Goal: Task Accomplishment & Management: Use online tool/utility

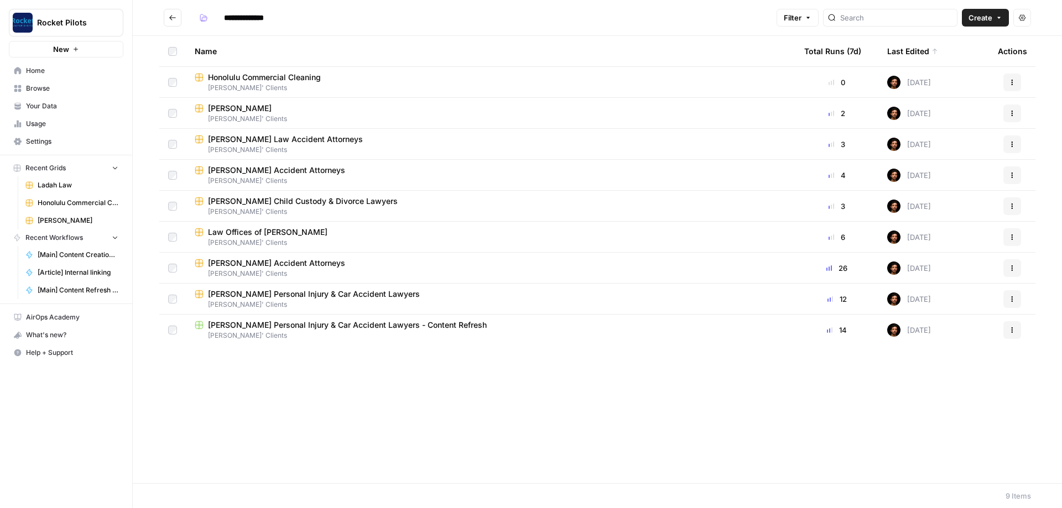
click at [848, 54] on div "Total Runs (7d)" at bounding box center [832, 51] width 57 height 30
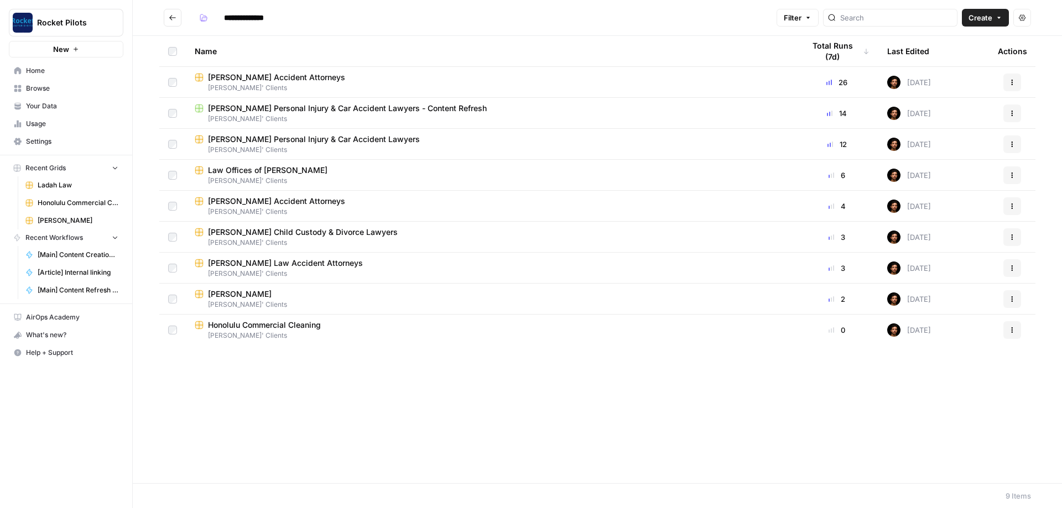
click at [849, 45] on div "Total Runs (7d)" at bounding box center [836, 51] width 65 height 30
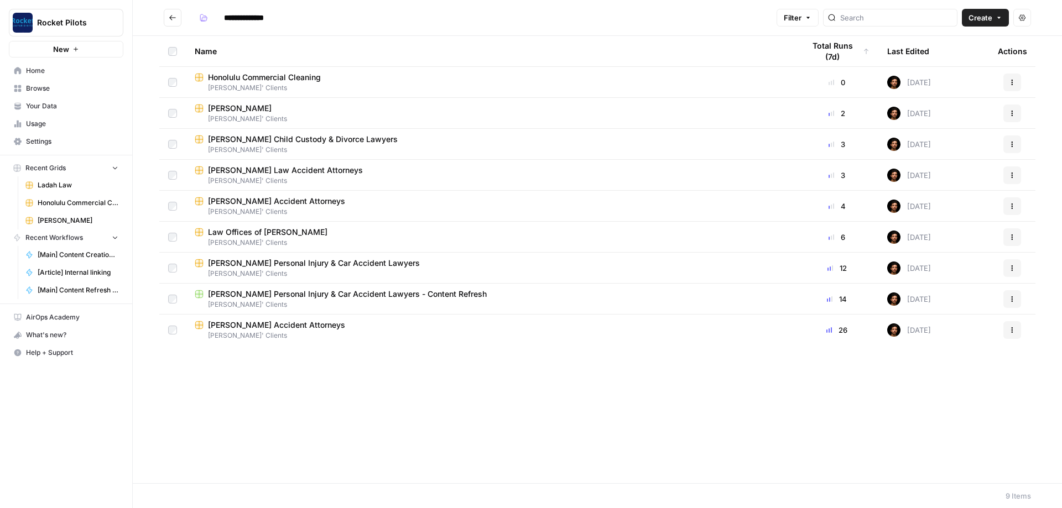
click at [906, 50] on div "Last Edited" at bounding box center [908, 51] width 42 height 30
click at [923, 52] on div "Last Edited" at bounding box center [912, 51] width 51 height 30
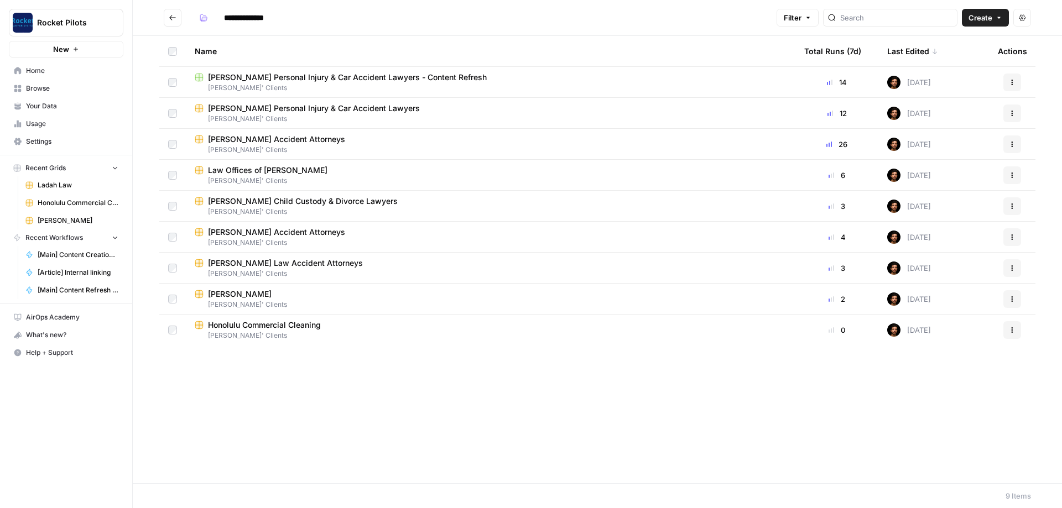
click at [923, 52] on div "Last Edited" at bounding box center [912, 51] width 51 height 30
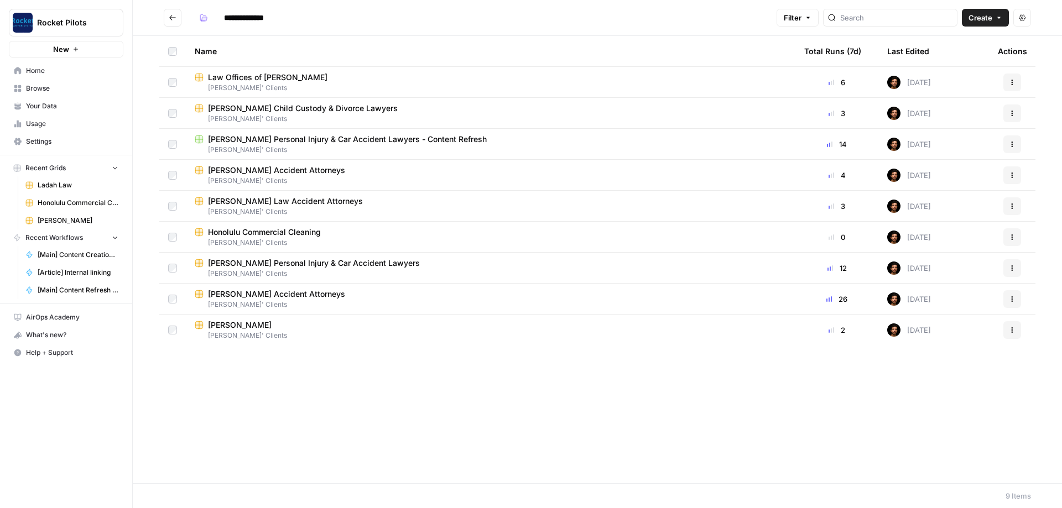
click at [220, 54] on div "Name" at bounding box center [491, 51] width 592 height 30
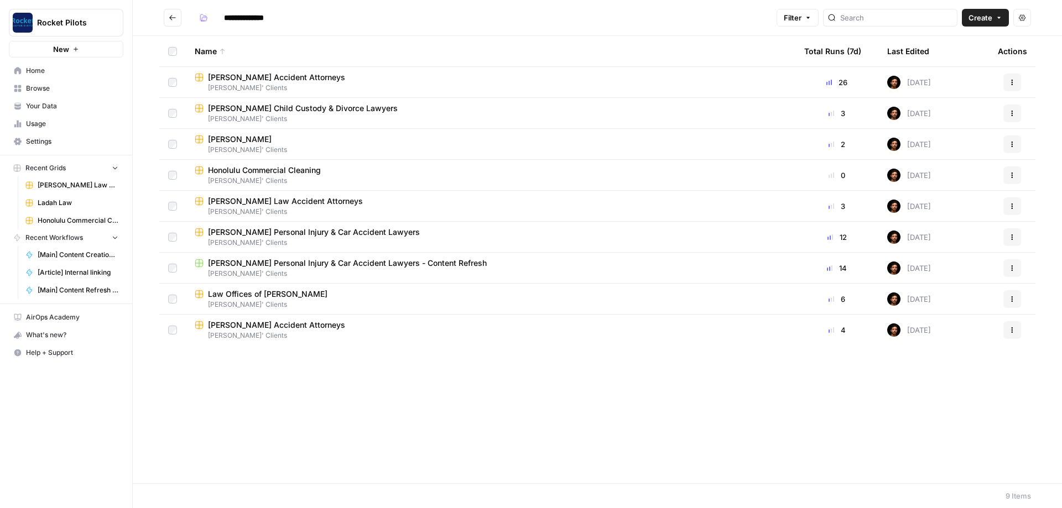
click at [262, 231] on span "Kuzyk Personal Injury & Car Accident Lawyers" at bounding box center [314, 232] width 212 height 11
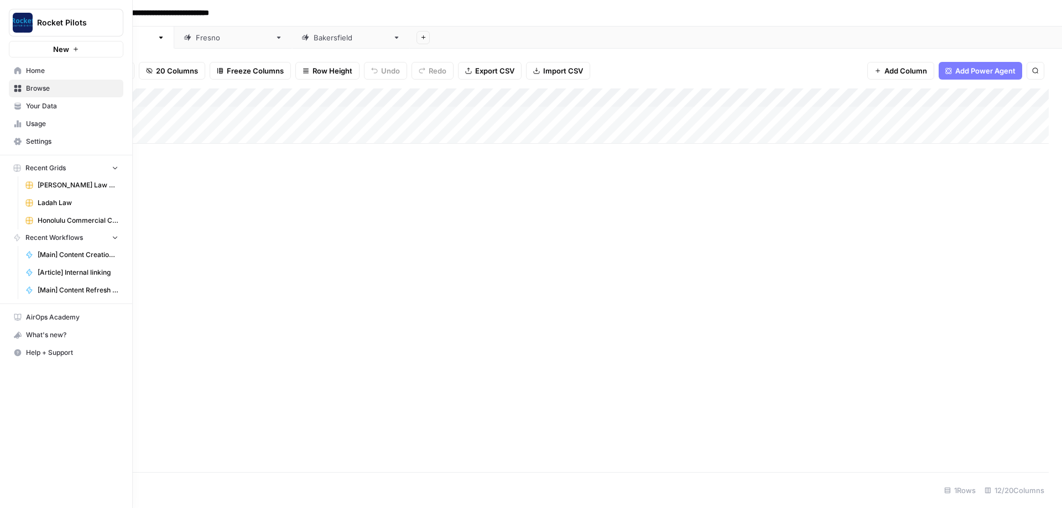
click at [56, 69] on span "Home" at bounding box center [72, 71] width 92 height 10
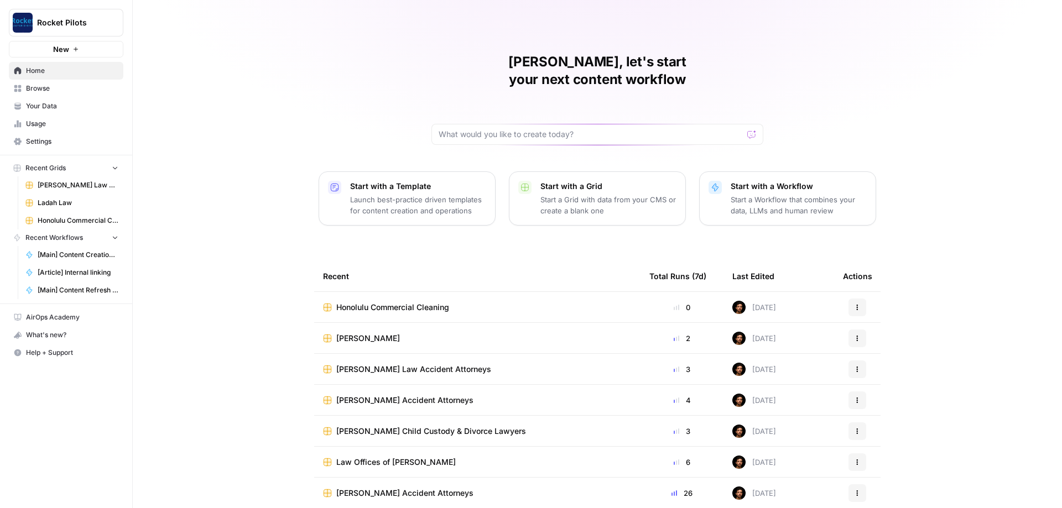
click at [55, 108] on span "Your Data" at bounding box center [72, 106] width 92 height 10
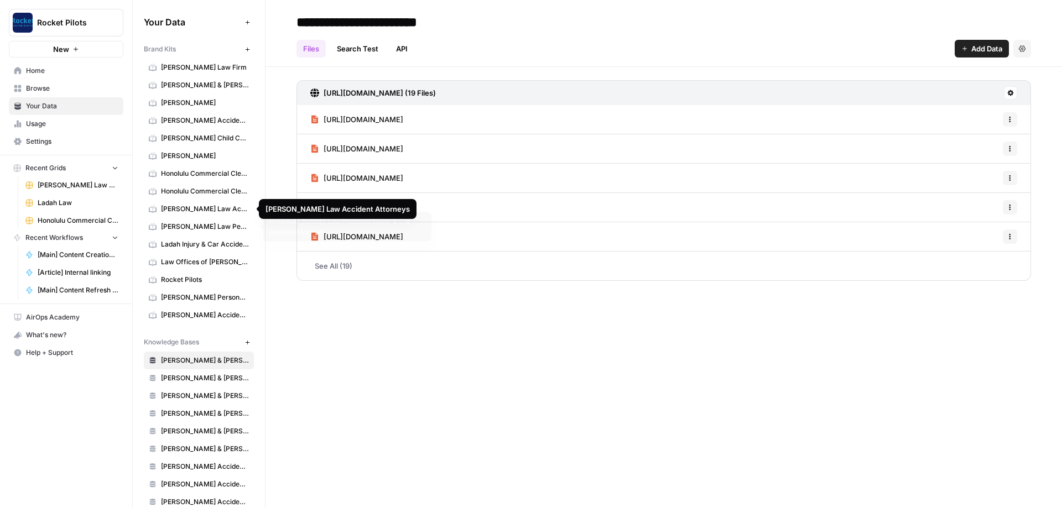
click at [195, 224] on span "Kuzyk Law Personal Injury & Car Accident Lawyer" at bounding box center [205, 227] width 88 height 10
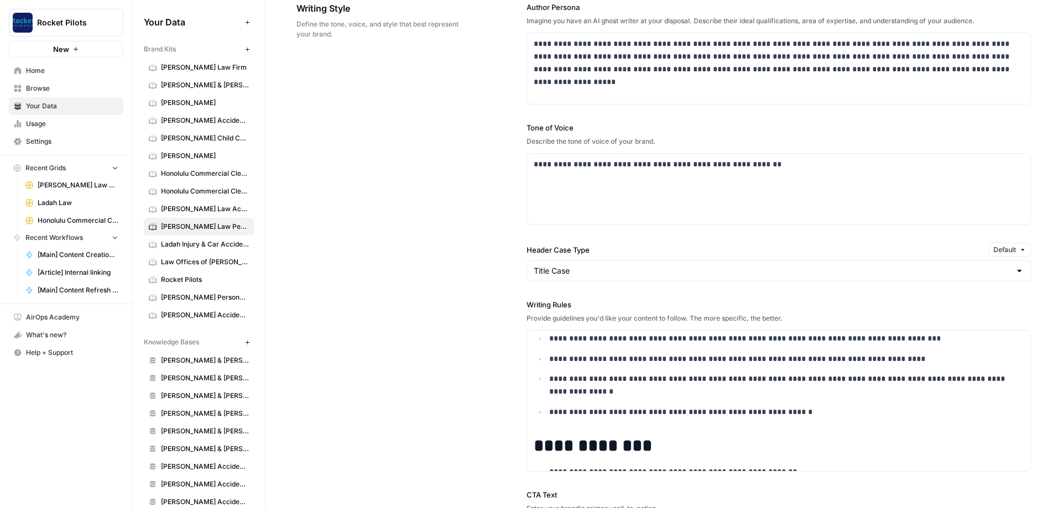
scroll to position [66, 0]
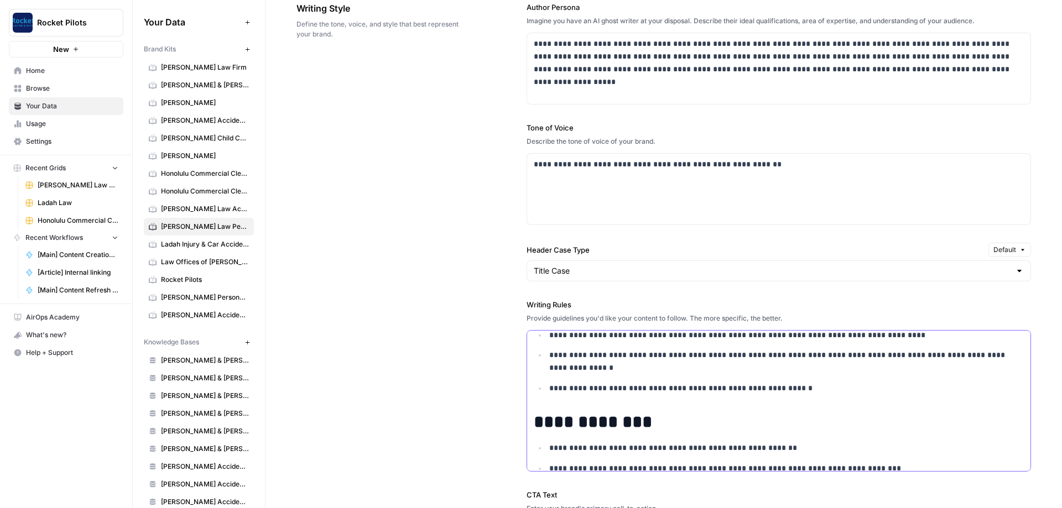
click at [827, 386] on p "**********" at bounding box center [786, 388] width 475 height 13
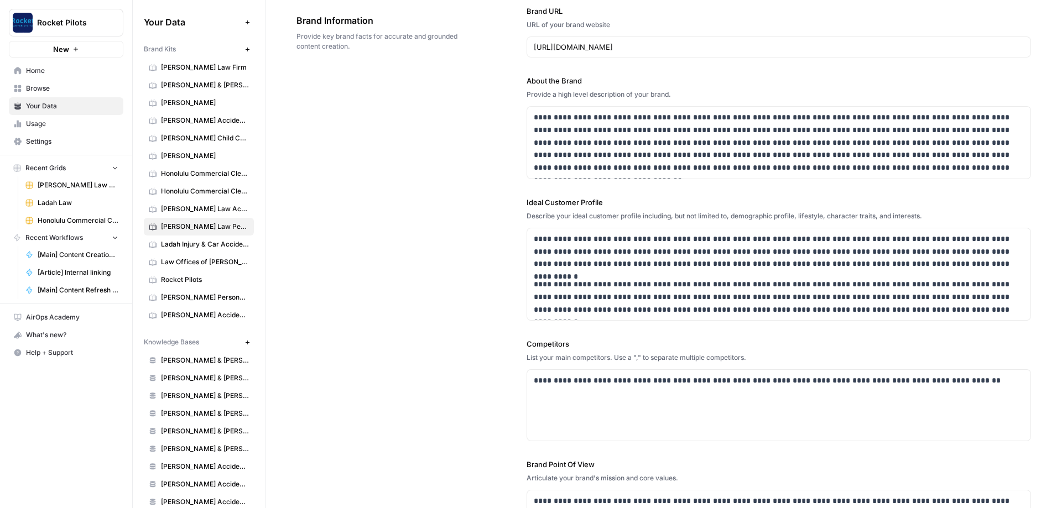
scroll to position [0, 0]
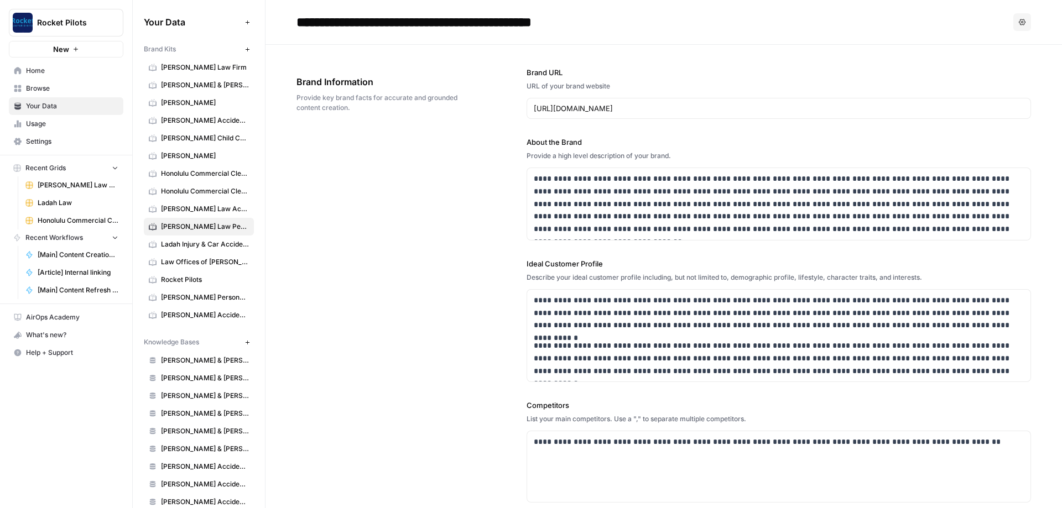
click at [50, 66] on span "Home" at bounding box center [72, 71] width 92 height 10
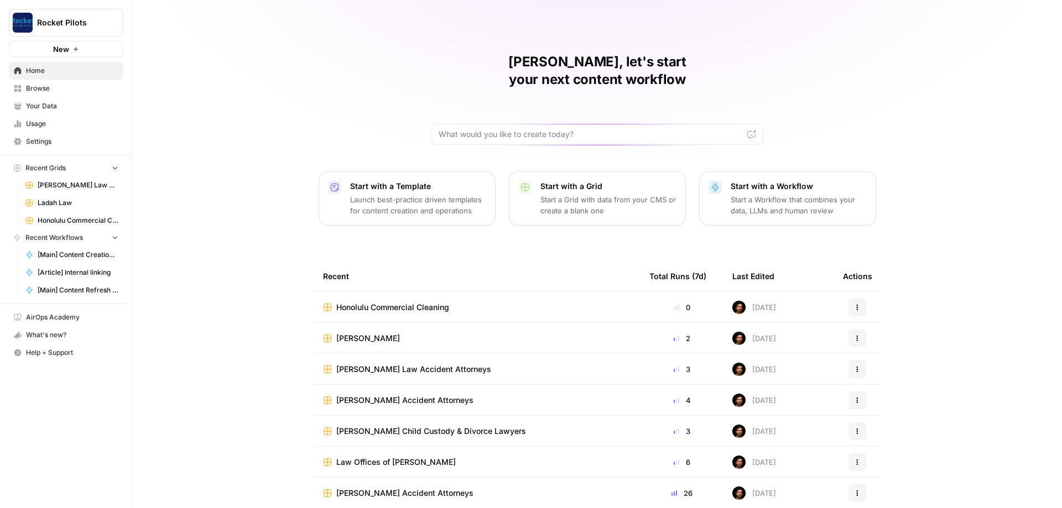
scroll to position [1, 0]
click at [44, 89] on span "Browse" at bounding box center [72, 89] width 92 height 10
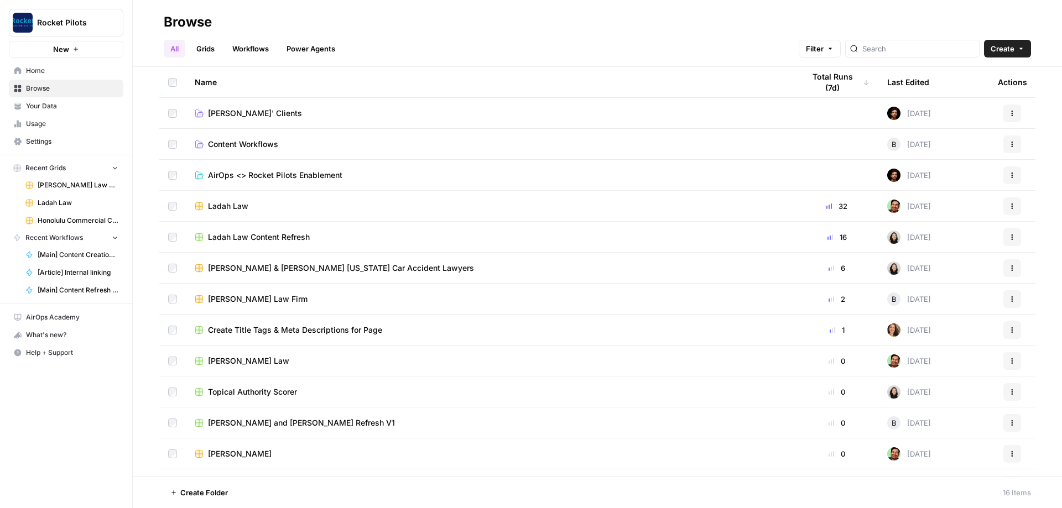
click at [261, 116] on link "Lucas' Clients" at bounding box center [491, 113] width 592 height 11
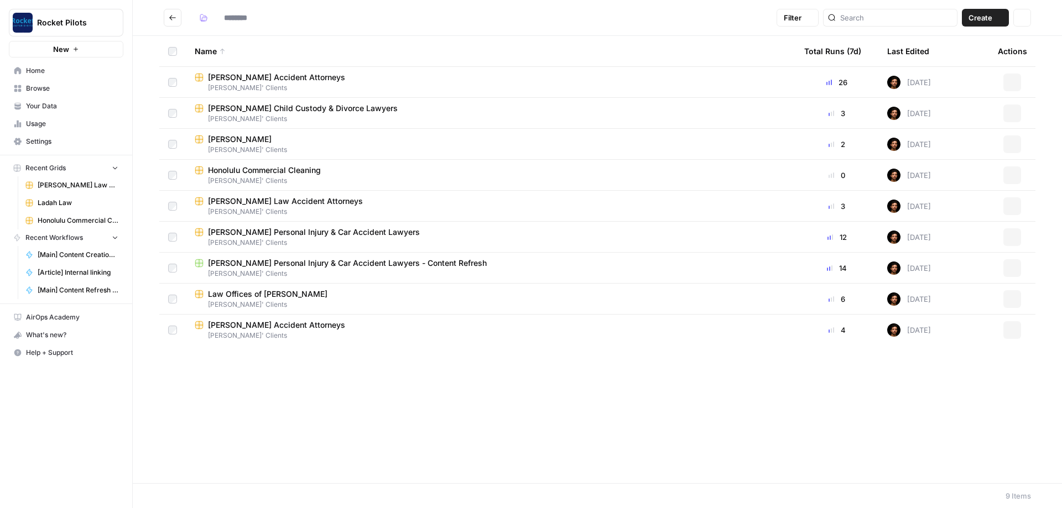
type input "**********"
click at [250, 229] on span "Kuzyk Personal Injury & Car Accident Lawyers" at bounding box center [314, 232] width 212 height 11
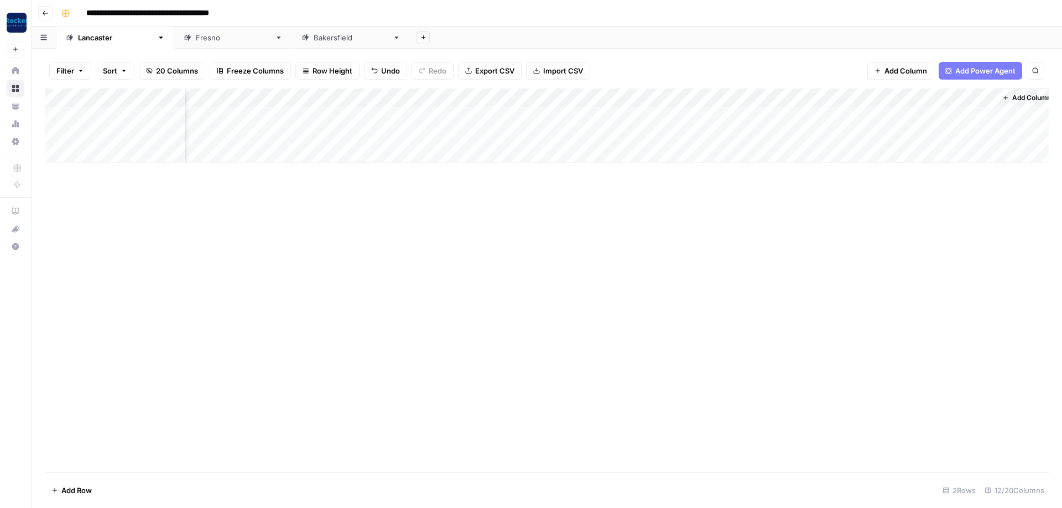
scroll to position [0, 257]
click at [678, 94] on div "Add Column" at bounding box center [547, 126] width 1004 height 74
click at [714, 120] on span "All Rows" at bounding box center [718, 120] width 70 height 11
click at [196, 40] on div "Fresno" at bounding box center [233, 37] width 75 height 11
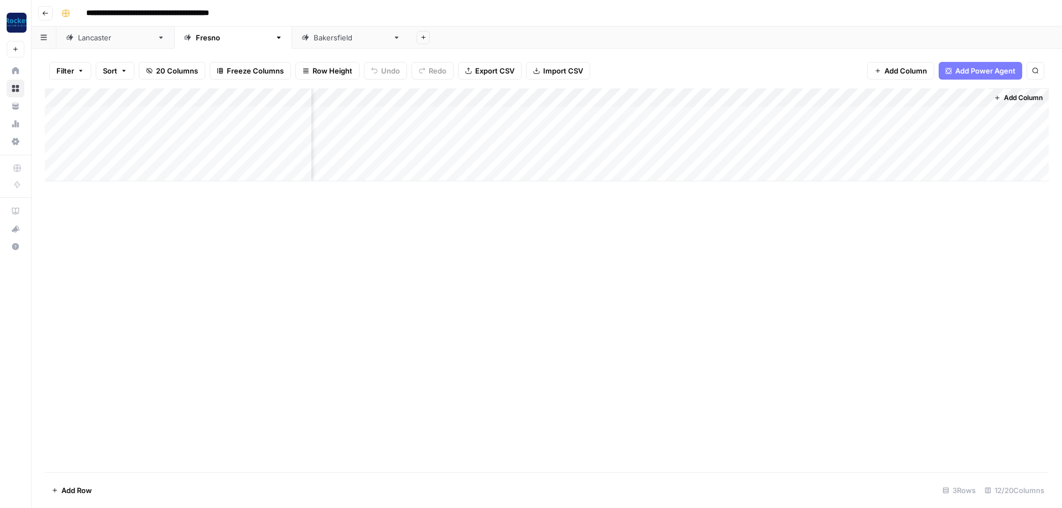
click at [682, 90] on div "Add Column" at bounding box center [547, 135] width 1004 height 93
click at [703, 116] on span "All Rows" at bounding box center [718, 120] width 70 height 11
click at [314, 42] on div "Bakersfield" at bounding box center [351, 37] width 75 height 11
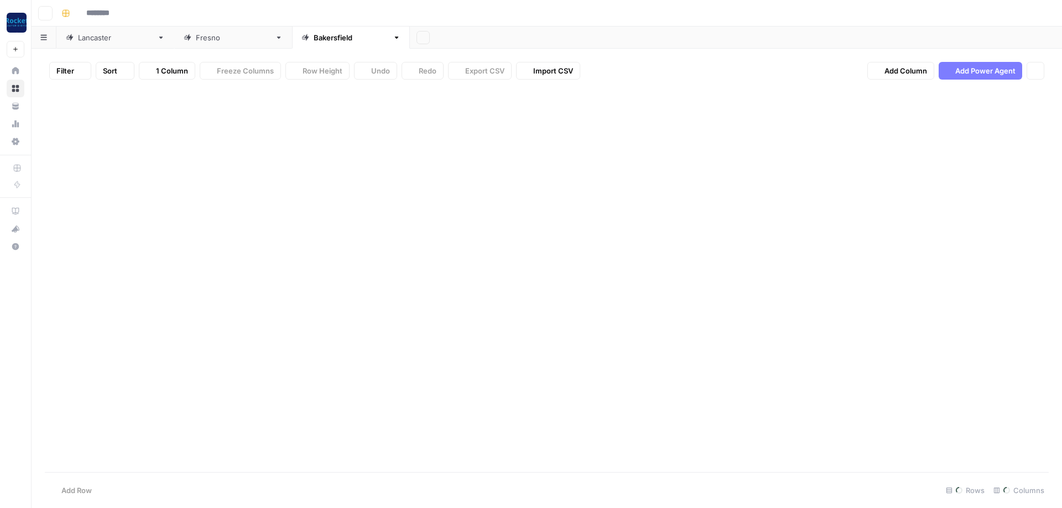
type input "**********"
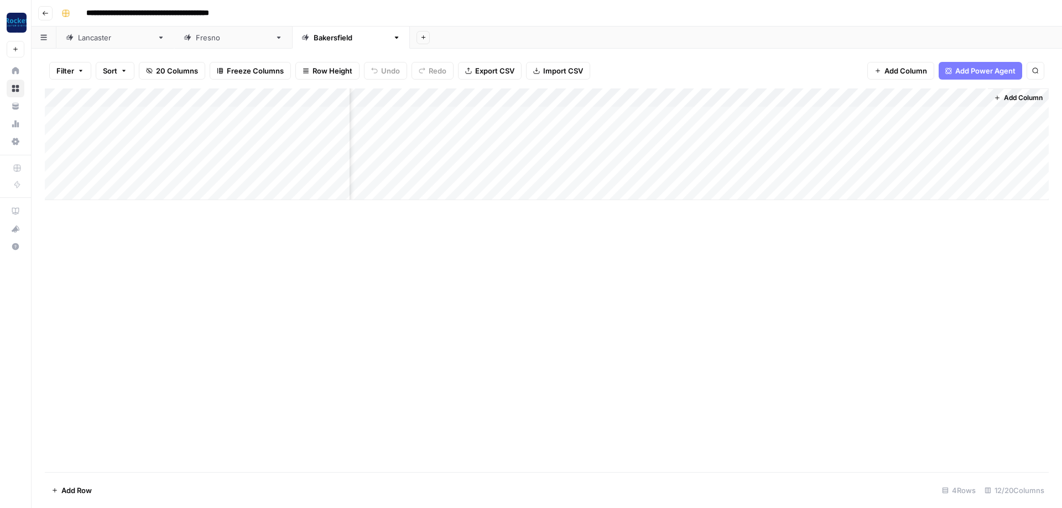
click at [676, 92] on div "Add Column" at bounding box center [547, 145] width 1004 height 112
click at [690, 119] on span "All Rows" at bounding box center [718, 120] width 70 height 11
click at [578, 112] on div "Add Column" at bounding box center [547, 145] width 1004 height 112
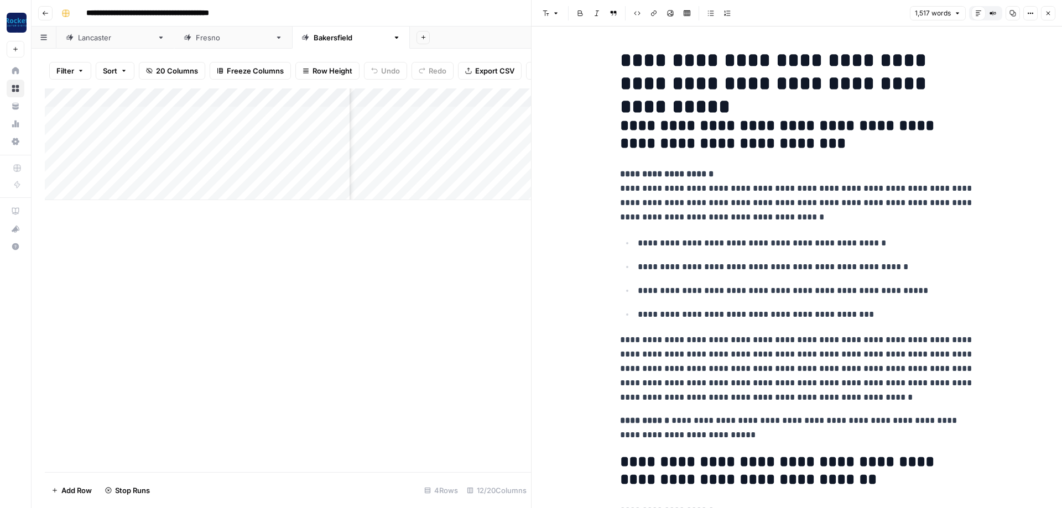
scroll to position [199, 0]
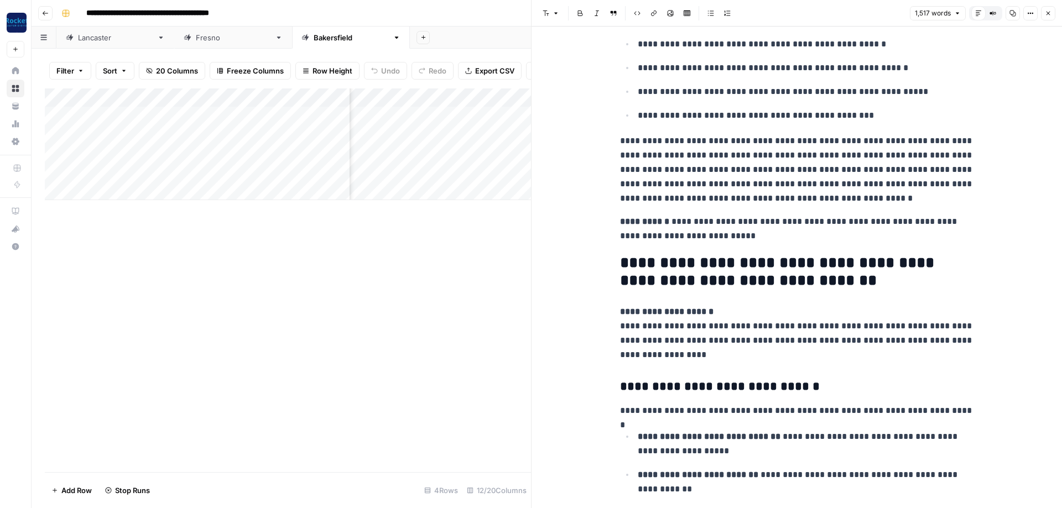
click at [1043, 11] on button "Close" at bounding box center [1048, 13] width 14 height 14
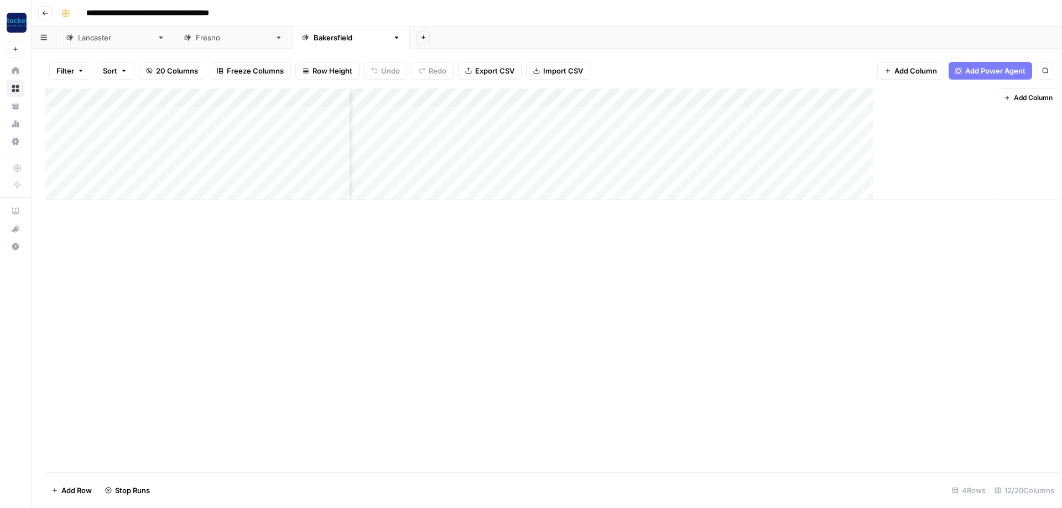
scroll to position [0, 409]
click at [93, 42] on div "Lancaster" at bounding box center [115, 37] width 75 height 11
click at [56, 131] on div "Add Column" at bounding box center [547, 126] width 1004 height 74
click at [78, 489] on span "Delete 1 Row" at bounding box center [73, 490] width 44 height 11
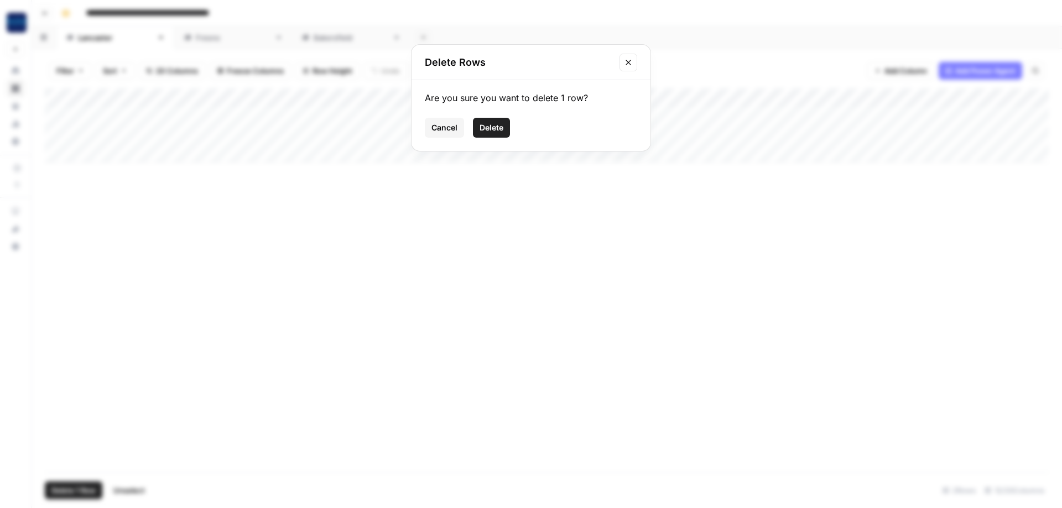
click at [493, 123] on span "Delete" at bounding box center [492, 127] width 24 height 11
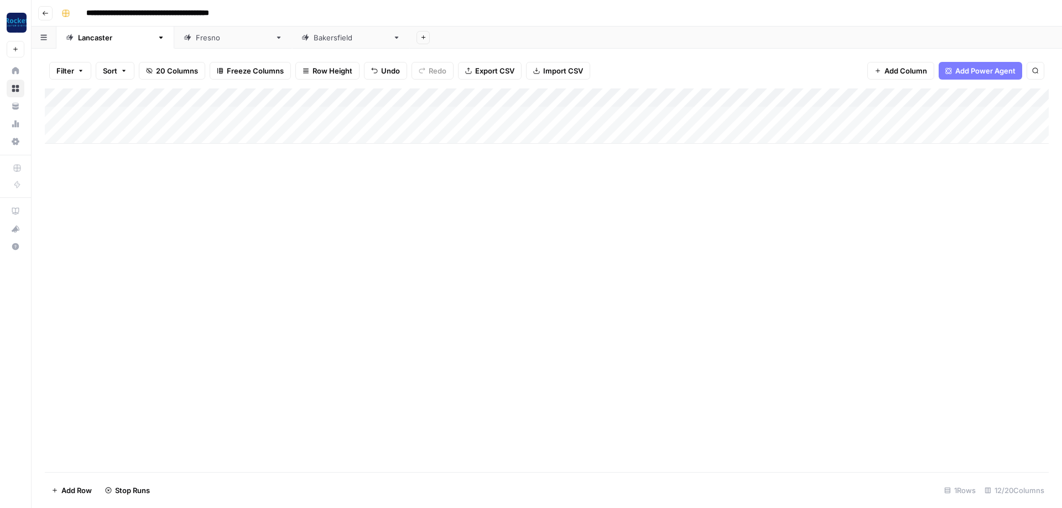
click at [956, 219] on div "Add Column" at bounding box center [547, 281] width 1004 height 384
click at [663, 59] on div "Filter Sort 20 Columns Freeze Columns Row Height Undo Redo Export CSV Import CS…" at bounding box center [547, 70] width 1004 height 35
click at [648, 96] on div "Add Column" at bounding box center [547, 173] width 1004 height 168
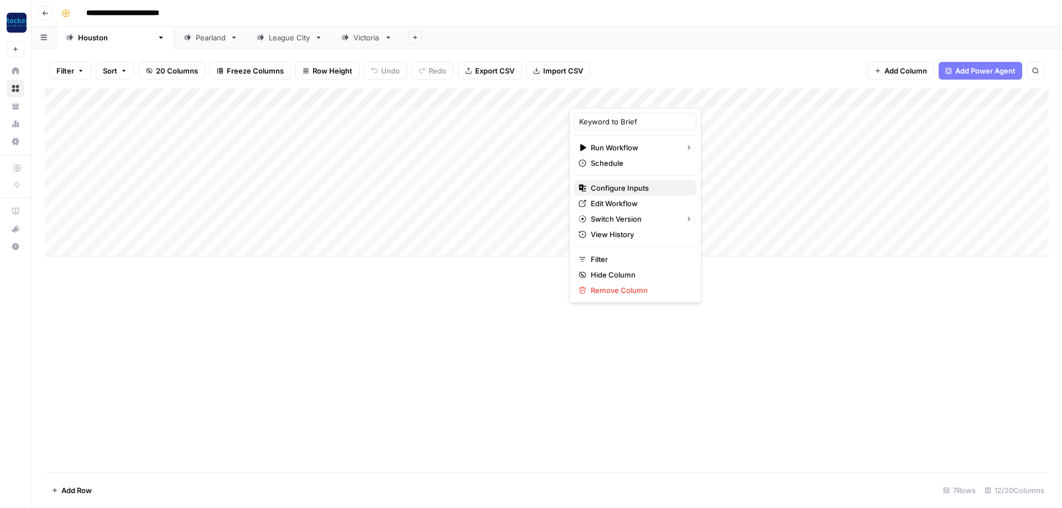
click at [628, 185] on span "Configure Inputs" at bounding box center [639, 188] width 97 height 11
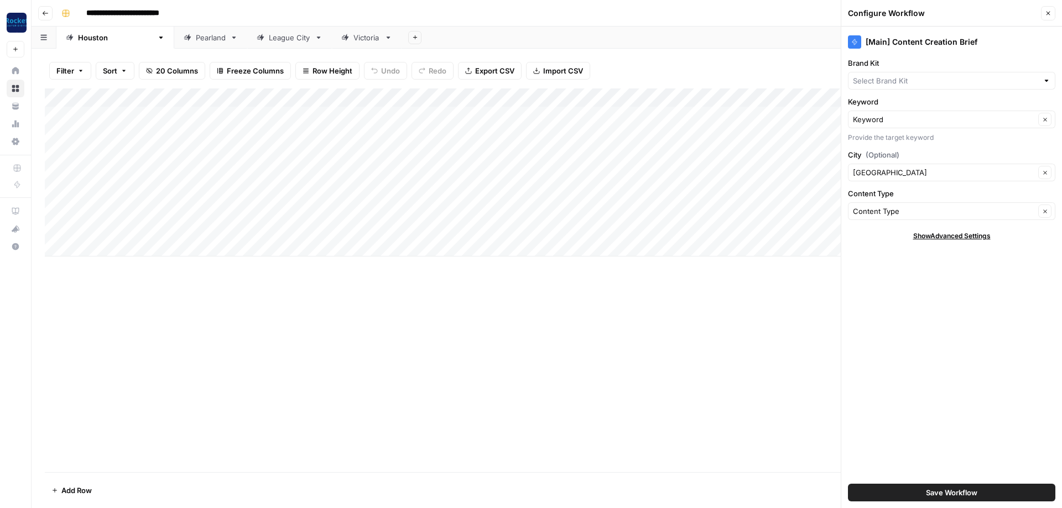
type input "DeHoyos Accident Attorneys"
click at [692, 64] on div "Filter Sort 20 Columns Freeze Columns Row Height Undo Redo Export CSV Import CS…" at bounding box center [547, 70] width 1004 height 35
click at [1048, 11] on icon "button" at bounding box center [1048, 13] width 7 height 7
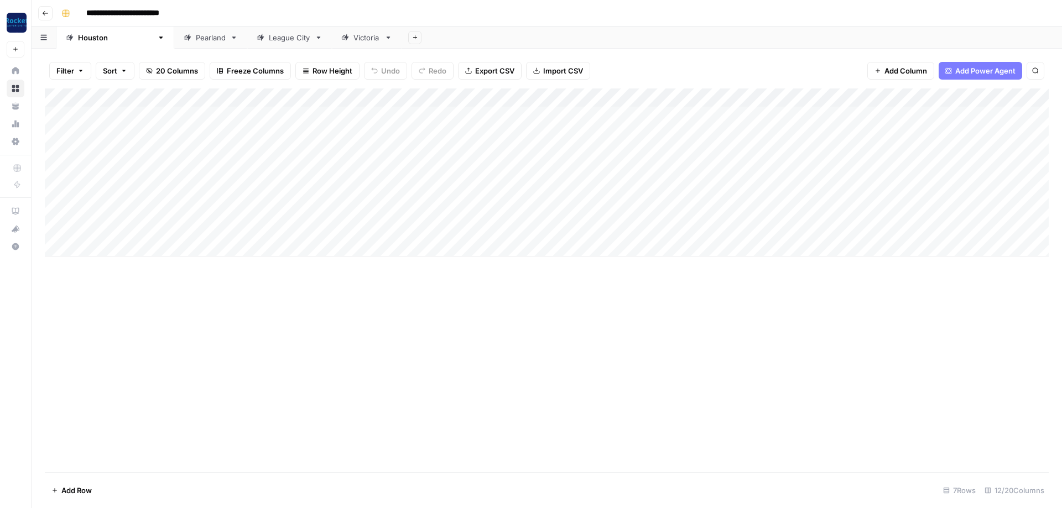
click at [770, 63] on div "Filter Sort 20 Columns Freeze Columns Row Height Undo Redo Export CSV Import CS…" at bounding box center [547, 70] width 1004 height 35
click at [19, 71] on icon at bounding box center [15, 70] width 7 height 7
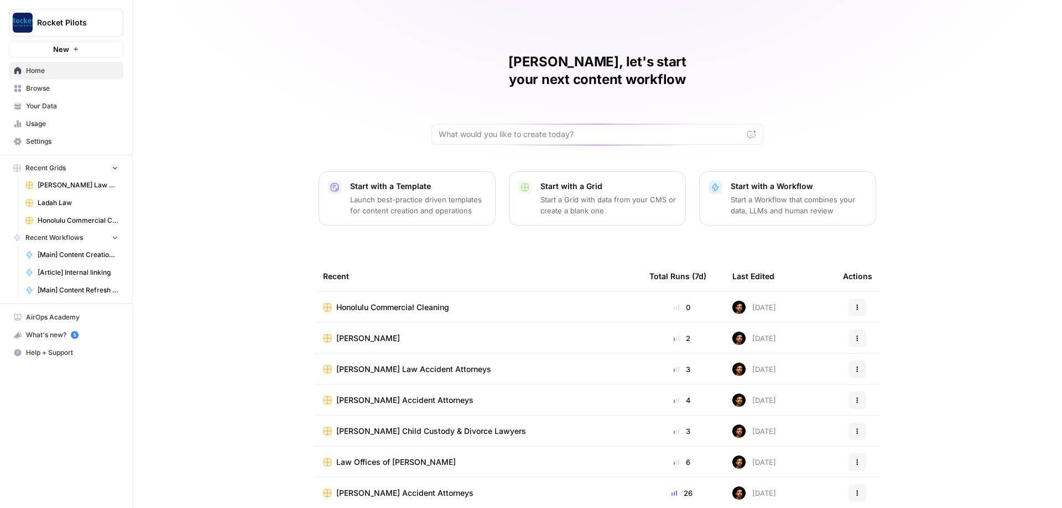
click at [40, 89] on span "Browse" at bounding box center [72, 89] width 92 height 10
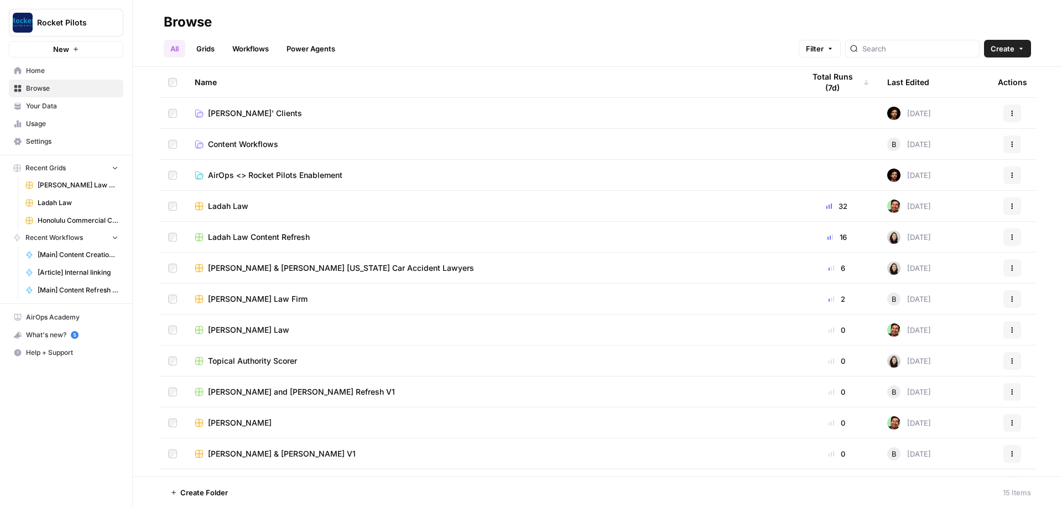
click at [225, 110] on span "Lucas' Clients" at bounding box center [255, 113] width 94 height 11
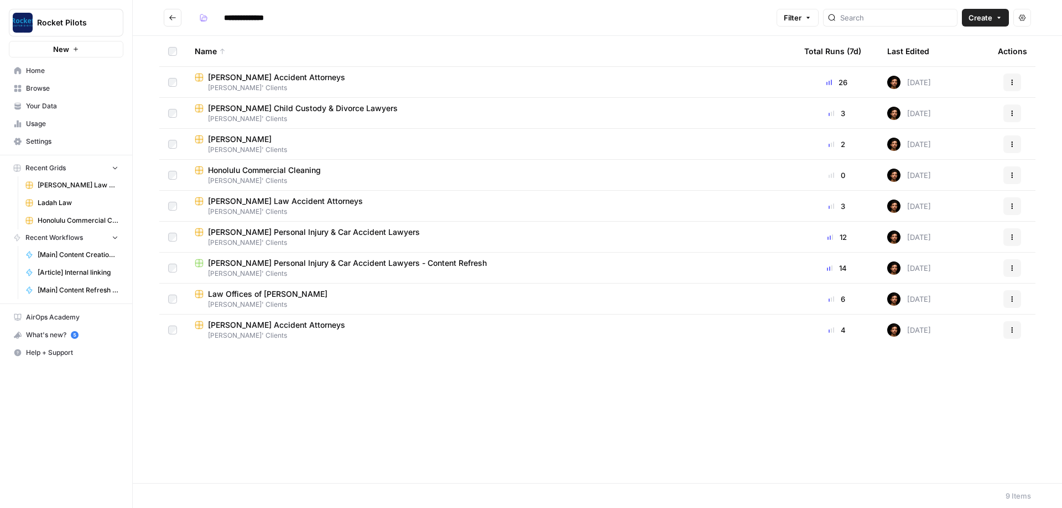
click at [254, 230] on span "Kuzyk Personal Injury & Car Accident Lawyers" at bounding box center [314, 232] width 212 height 11
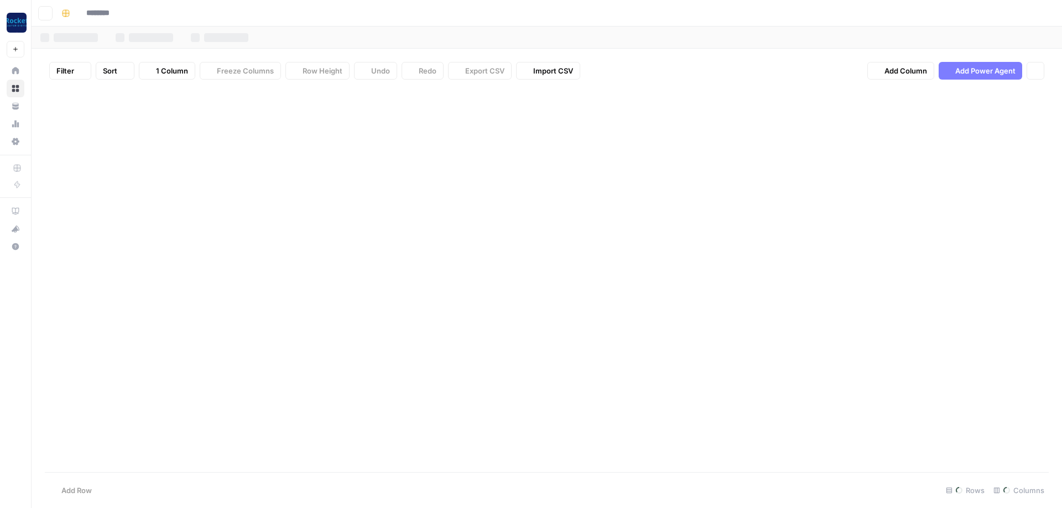
type input "**********"
click at [523, 95] on div "Add Column" at bounding box center [547, 116] width 1004 height 55
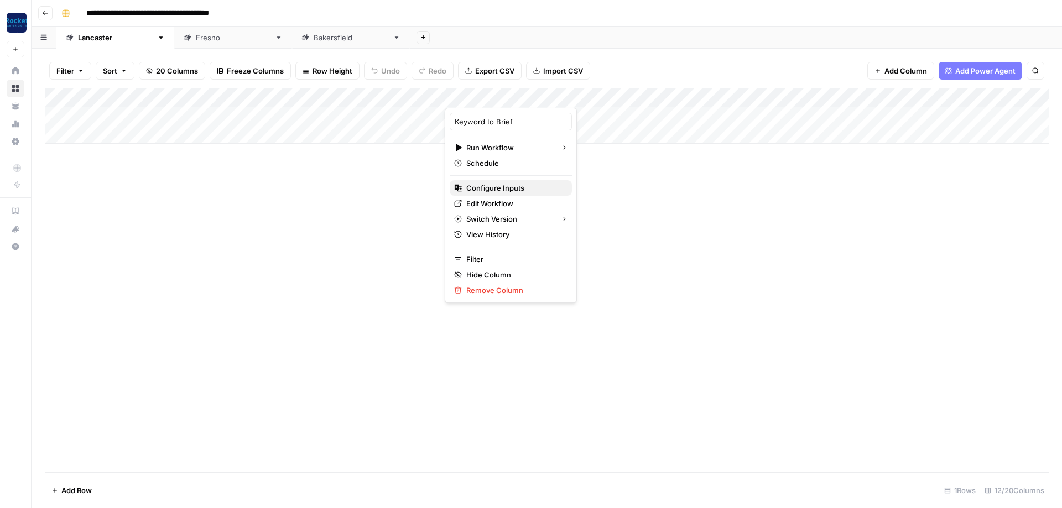
click at [489, 191] on span "Configure Inputs" at bounding box center [514, 188] width 97 height 11
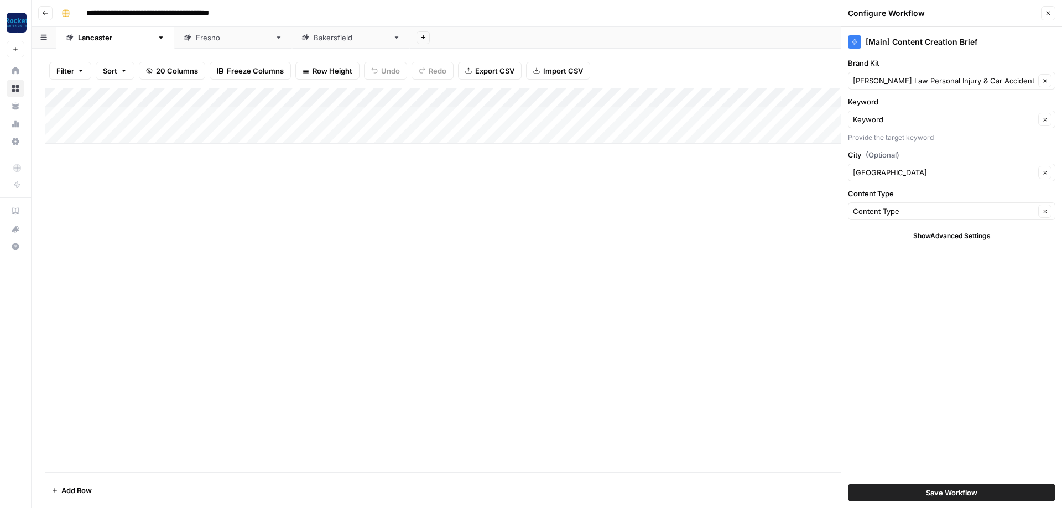
click at [457, 267] on div "Add Column" at bounding box center [547, 281] width 1004 height 384
click at [1050, 10] on icon "button" at bounding box center [1048, 13] width 7 height 7
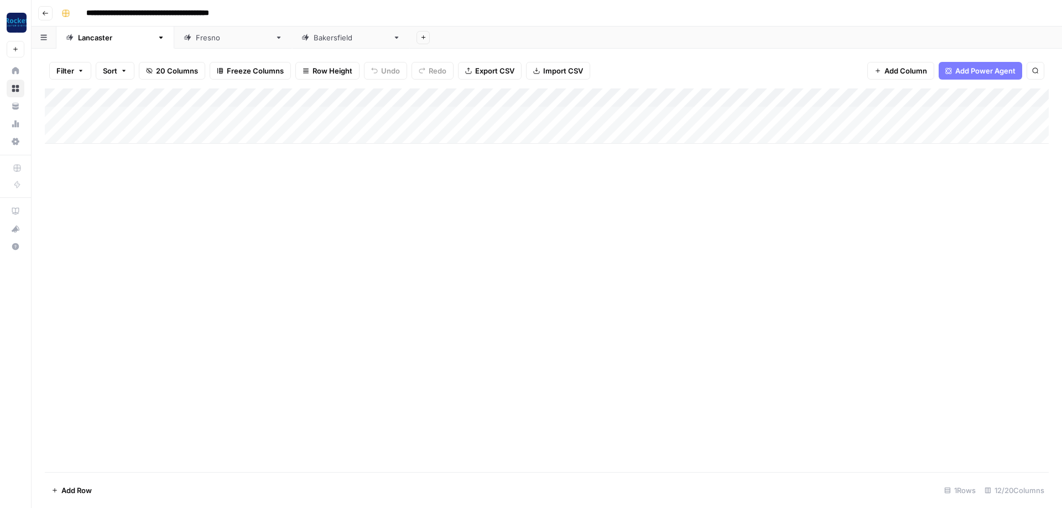
click at [922, 96] on div "Add Column" at bounding box center [547, 116] width 1004 height 55
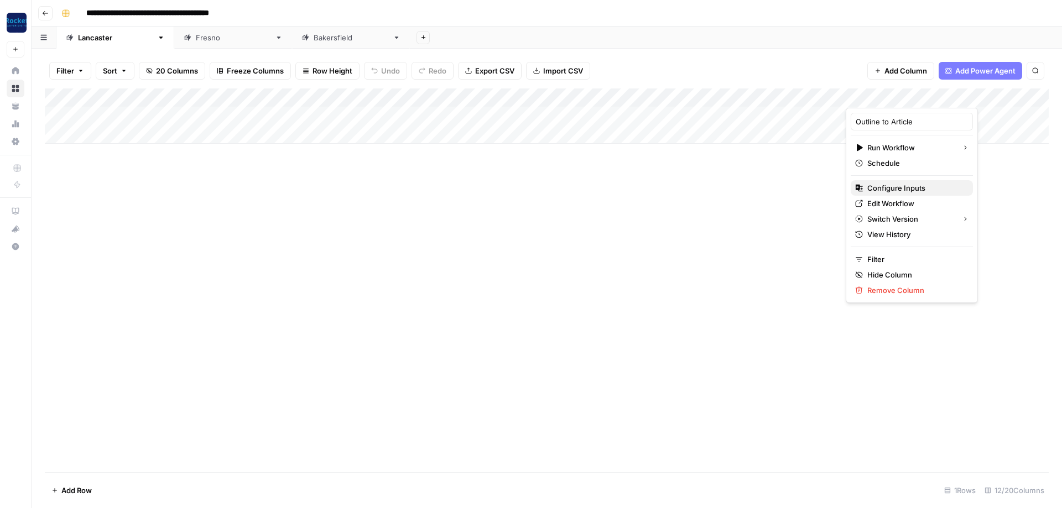
click at [889, 183] on span "Configure Inputs" at bounding box center [915, 188] width 97 height 11
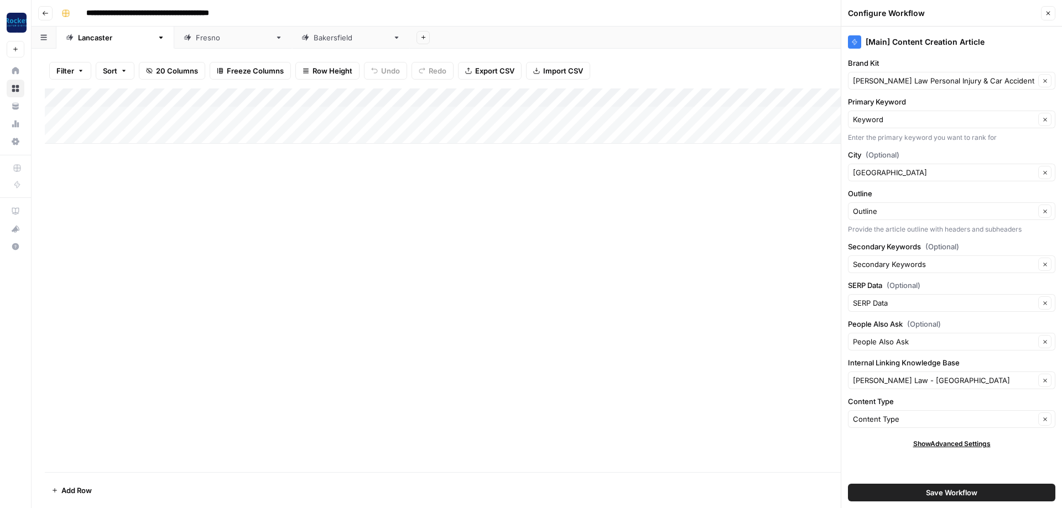
click at [1045, 14] on button "Close" at bounding box center [1048, 13] width 14 height 14
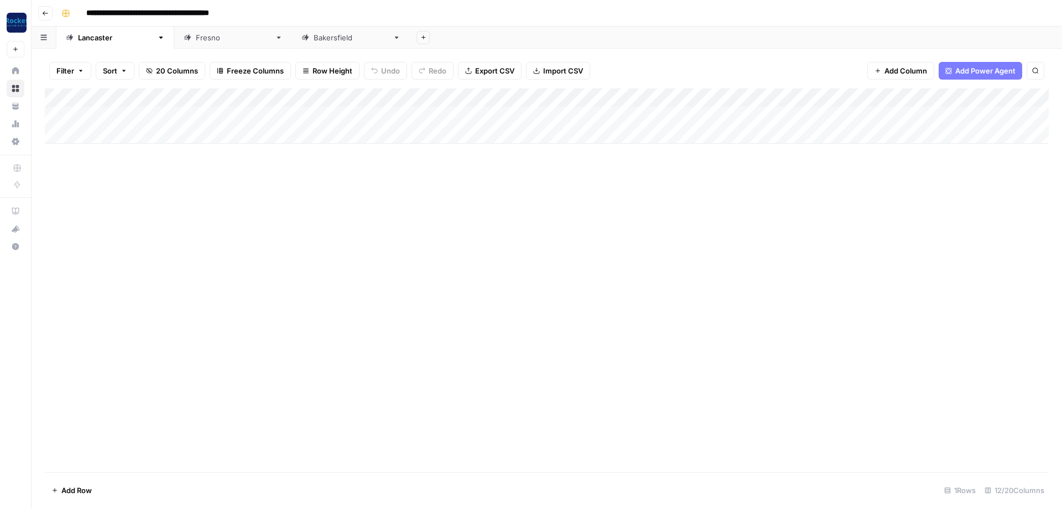
click at [184, 42] on div "Fresno" at bounding box center [227, 37] width 87 height 11
click at [378, 96] on div "Add Column" at bounding box center [547, 126] width 1004 height 74
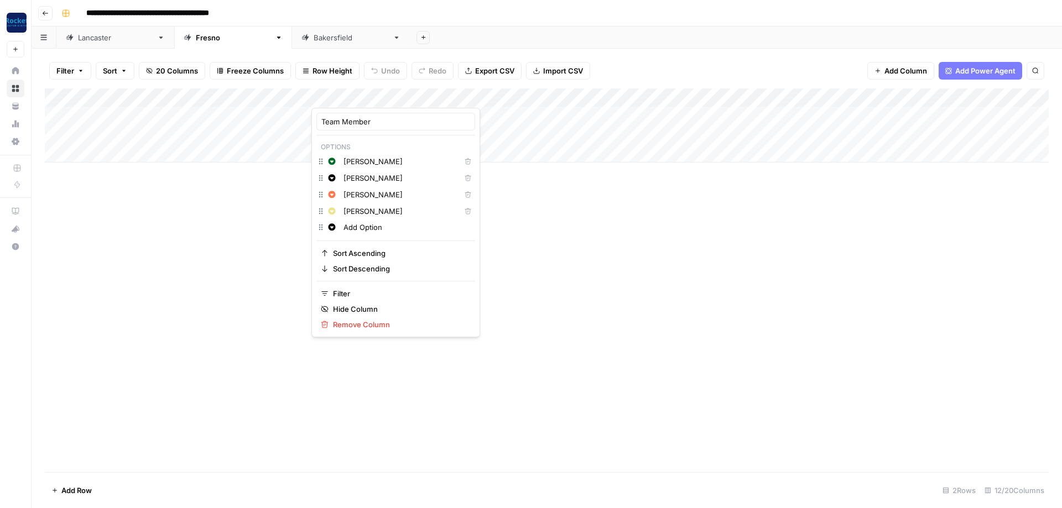
click at [575, 258] on div "Add Column" at bounding box center [547, 281] width 1004 height 384
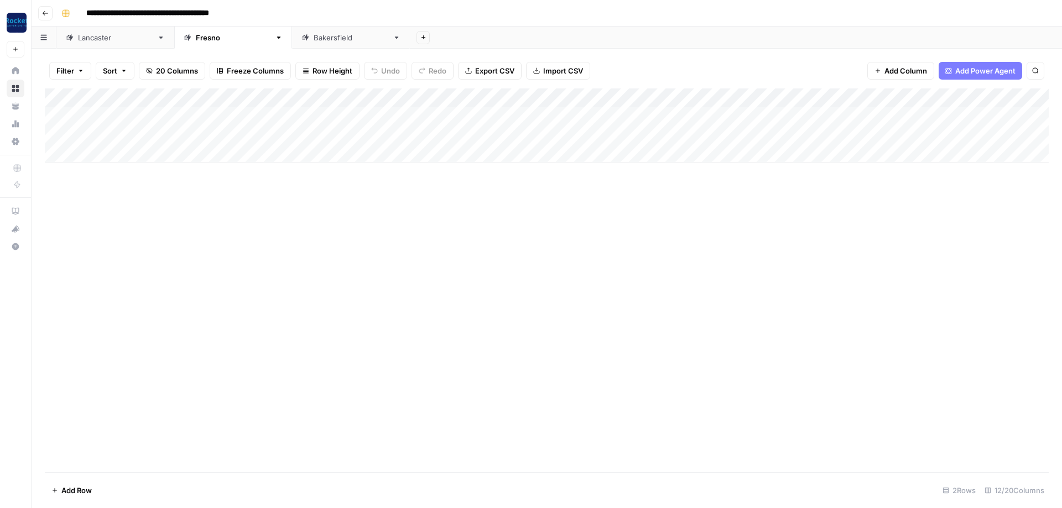
click at [651, 96] on div "Add Column" at bounding box center [547, 126] width 1004 height 74
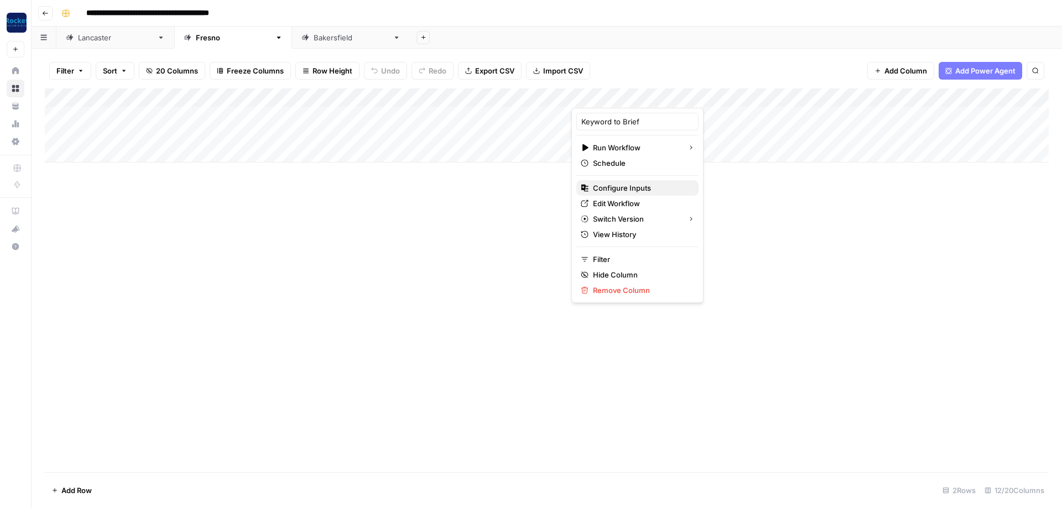
click at [626, 190] on span "Configure Inputs" at bounding box center [641, 188] width 97 height 11
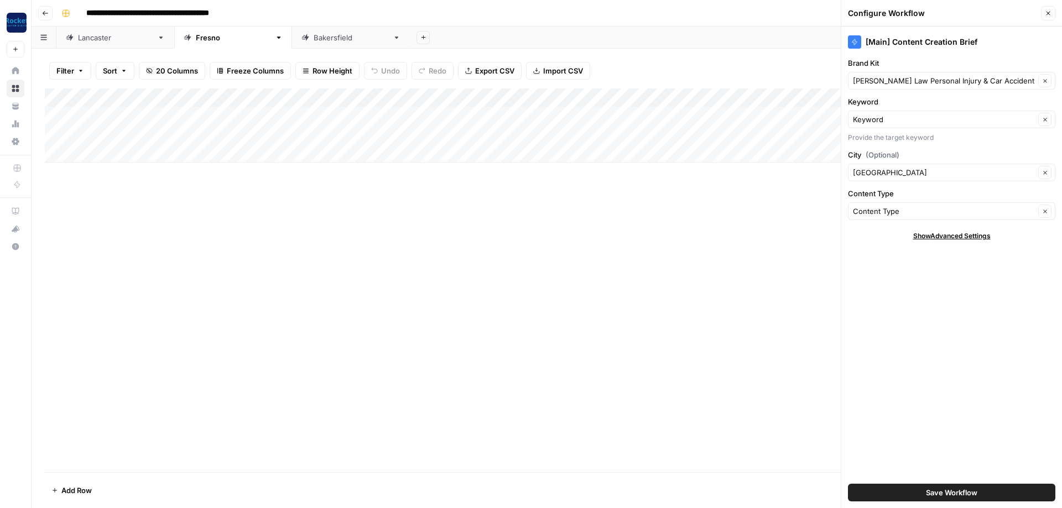
click at [1045, 16] on icon "button" at bounding box center [1048, 13] width 7 height 7
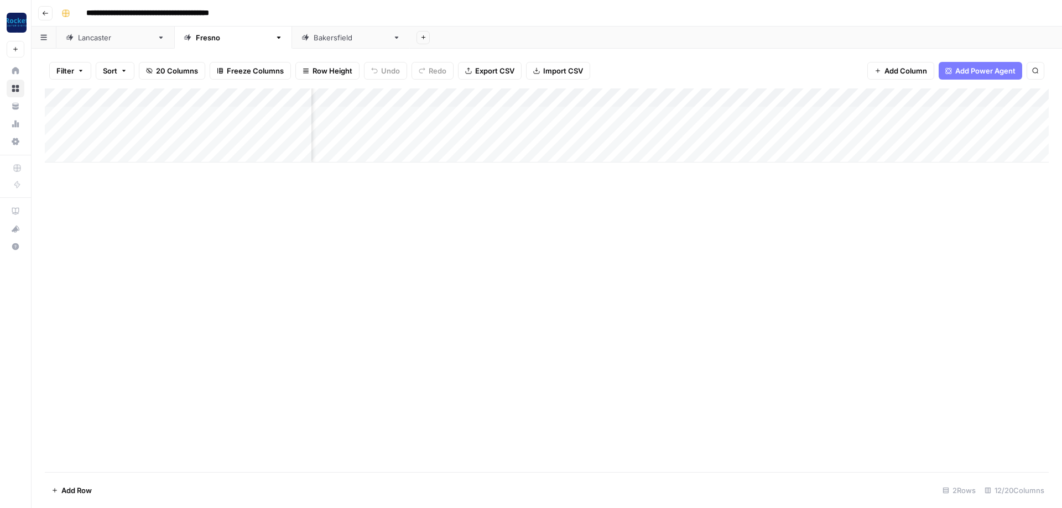
scroll to position [0, 100]
click at [949, 92] on div "Add Column" at bounding box center [547, 126] width 1004 height 74
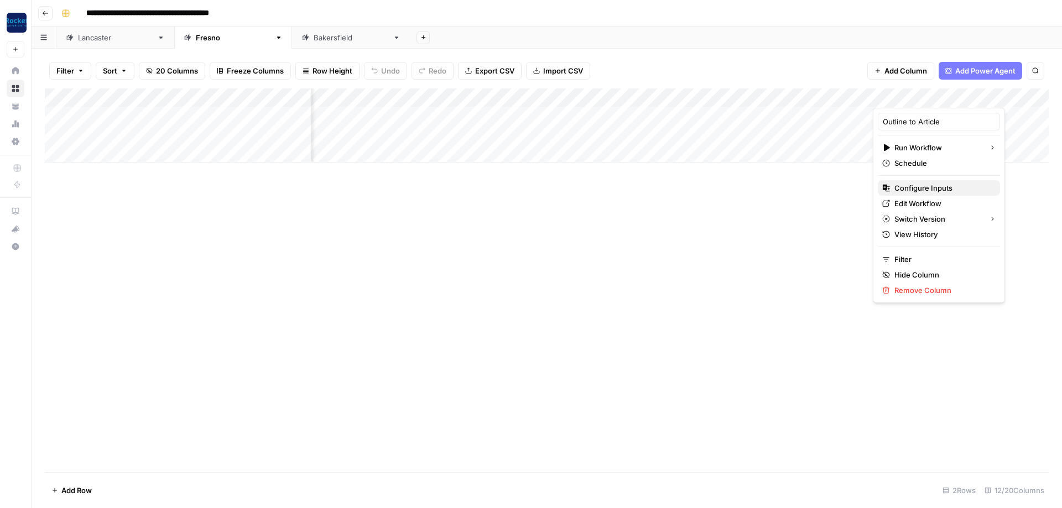
click at [920, 181] on button "Configure Inputs" at bounding box center [939, 187] width 122 height 15
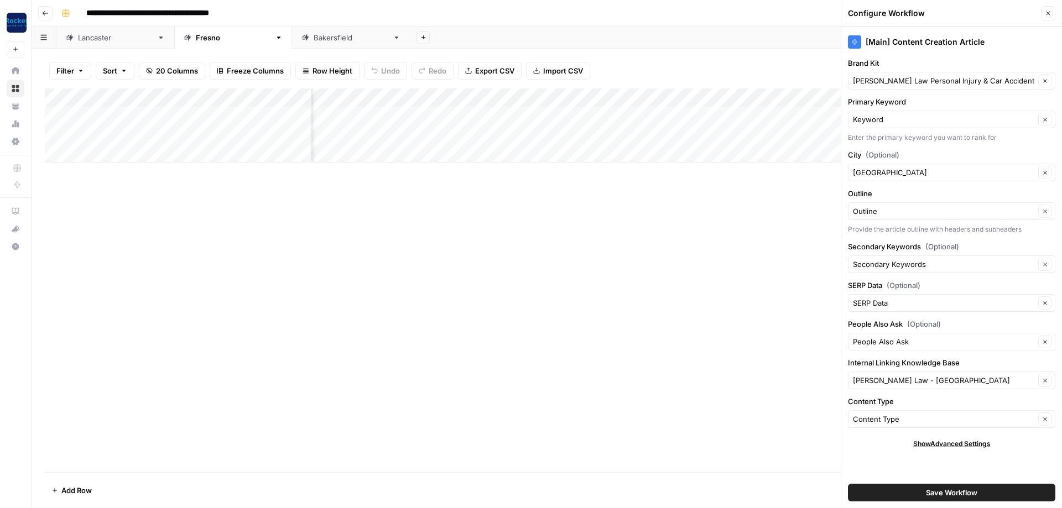
click at [760, 357] on div "Add Column" at bounding box center [547, 281] width 1004 height 384
click at [1047, 12] on icon "button" at bounding box center [1048, 13] width 7 height 7
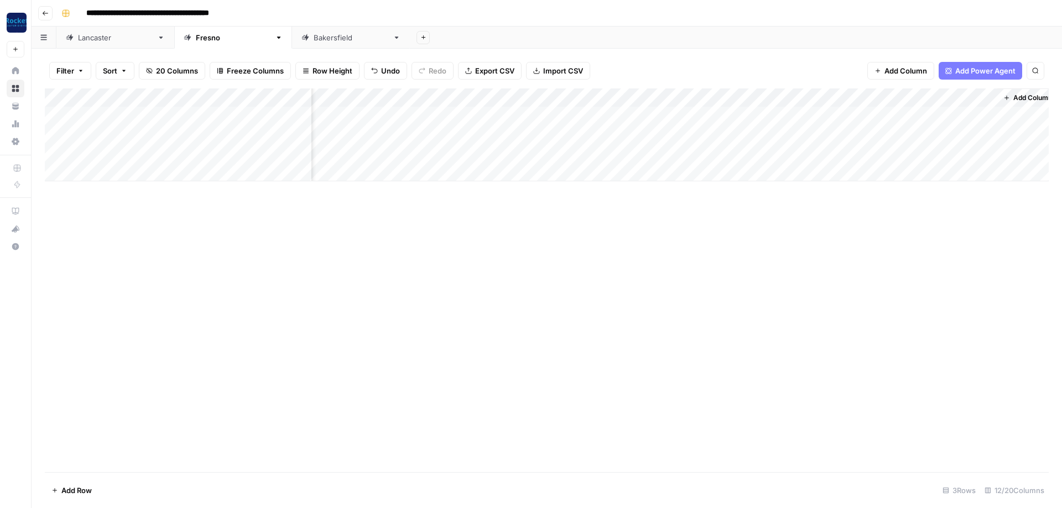
scroll to position [0, 377]
click at [671, 95] on div "Add Column" at bounding box center [547, 135] width 1004 height 93
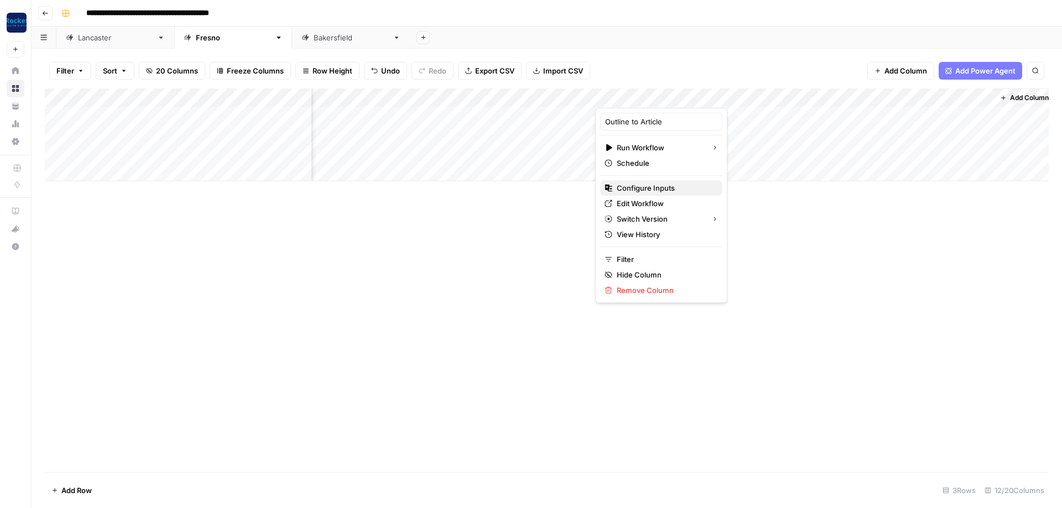
click at [642, 187] on span "Configure Inputs" at bounding box center [665, 188] width 97 height 11
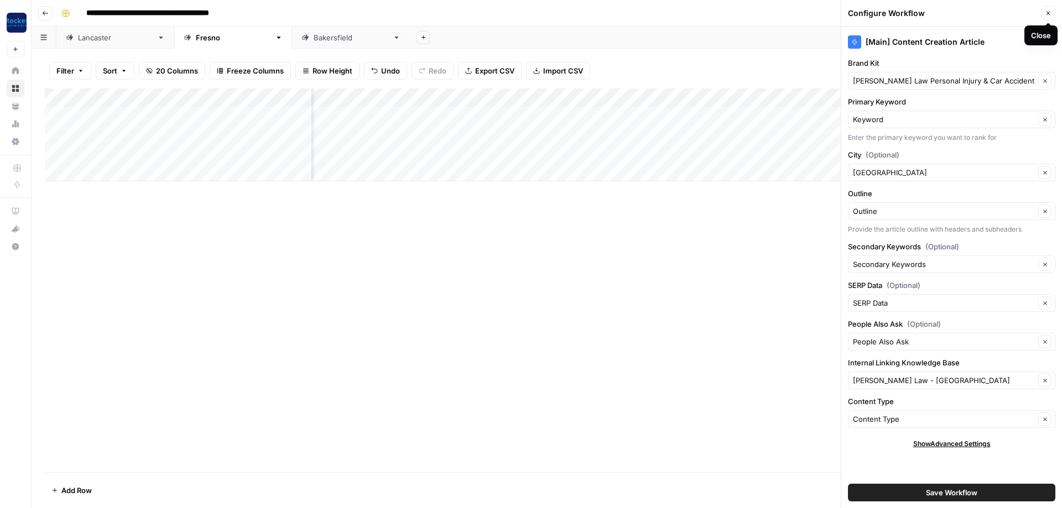
click at [1048, 16] on icon "button" at bounding box center [1048, 13] width 7 height 7
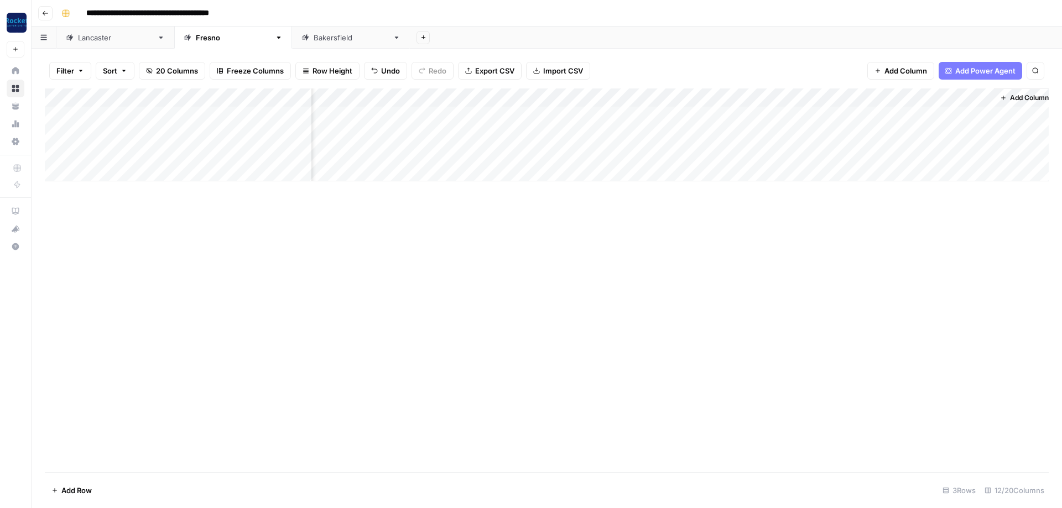
click at [292, 44] on link "Bakersfield" at bounding box center [351, 38] width 118 height 22
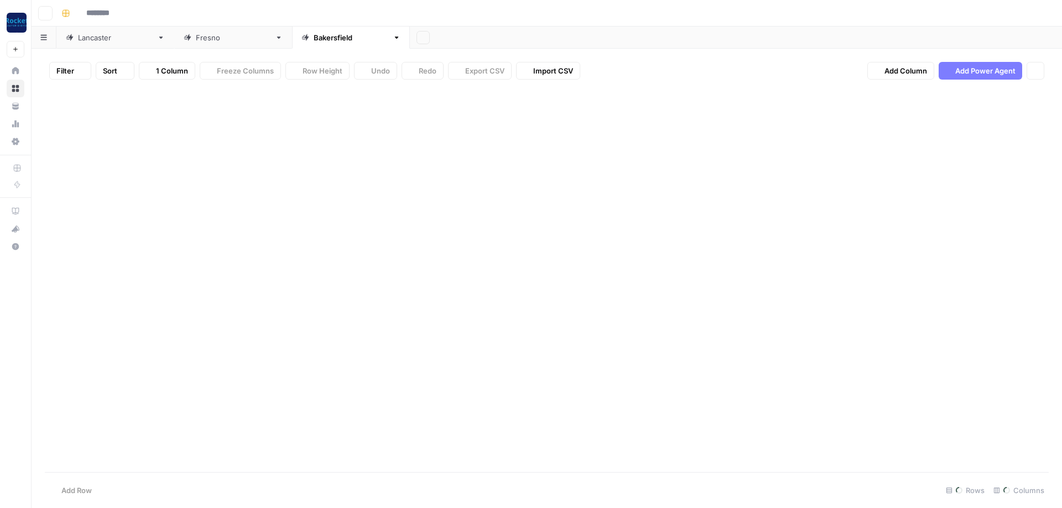
type input "**********"
click at [687, 93] on div "Add Column" at bounding box center [547, 145] width 1004 height 112
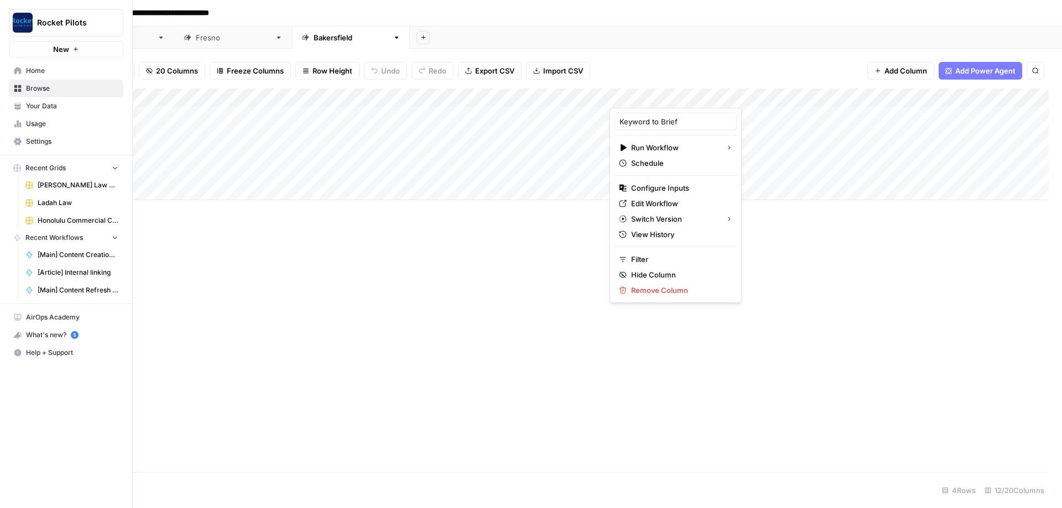
click at [32, 90] on span "Browse" at bounding box center [72, 89] width 92 height 10
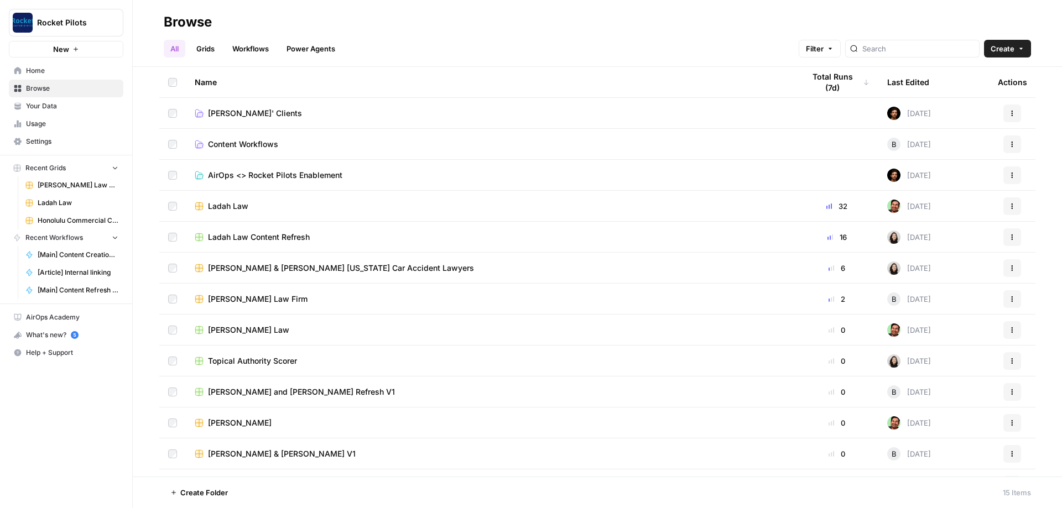
click at [232, 112] on span "Lucas' Clients" at bounding box center [255, 113] width 94 height 11
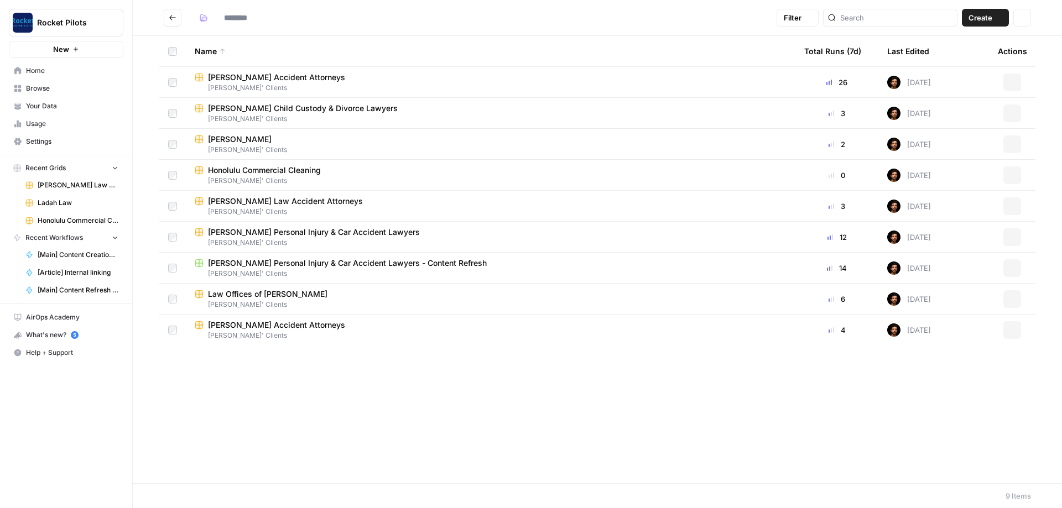
type input "**********"
click at [313, 232] on span "Kuzyk Personal Injury & Car Accident Lawyers" at bounding box center [314, 232] width 212 height 11
type input "**********"
click at [266, 259] on span "Kuzyk Personal Injury & Car Accident Lawyers - Content Refresh" at bounding box center [347, 263] width 279 height 11
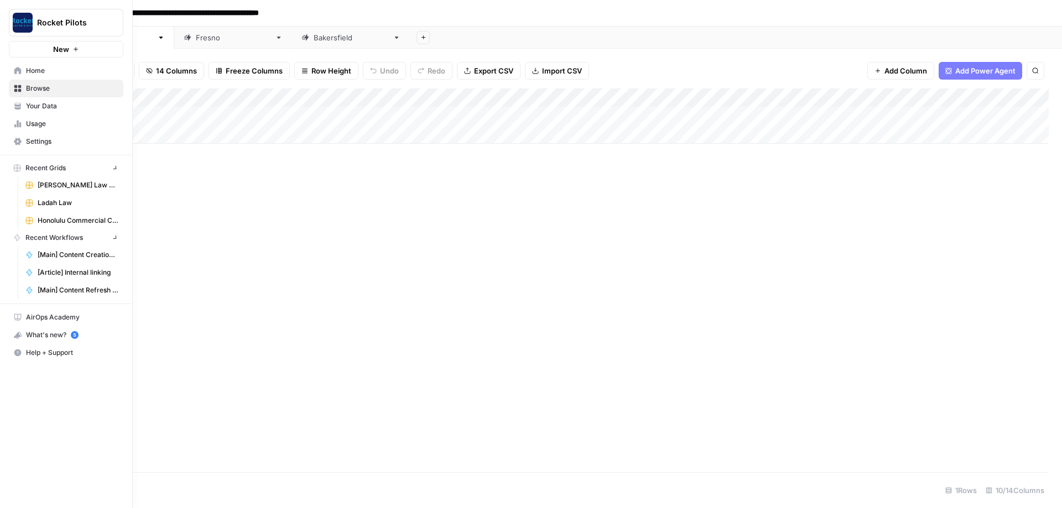
click at [18, 72] on icon at bounding box center [18, 71] width 8 height 8
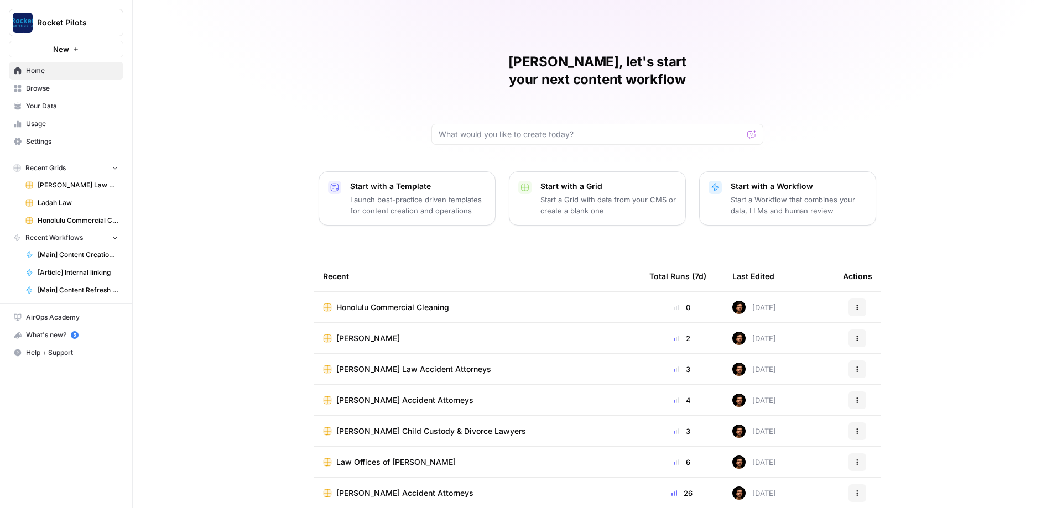
click at [371, 333] on span "Garwood Reeves" at bounding box center [368, 338] width 64 height 11
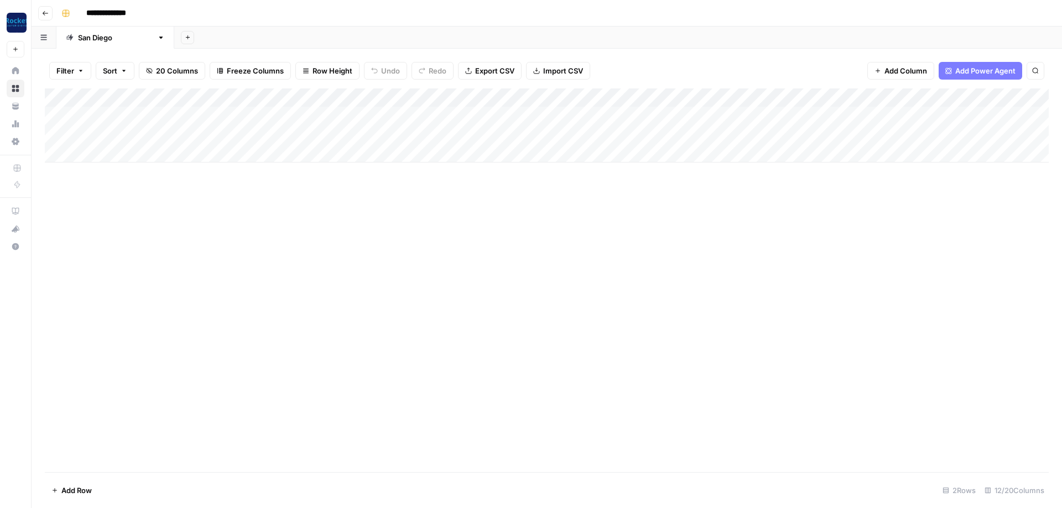
click at [526, 96] on div "Add Column" at bounding box center [547, 126] width 1004 height 74
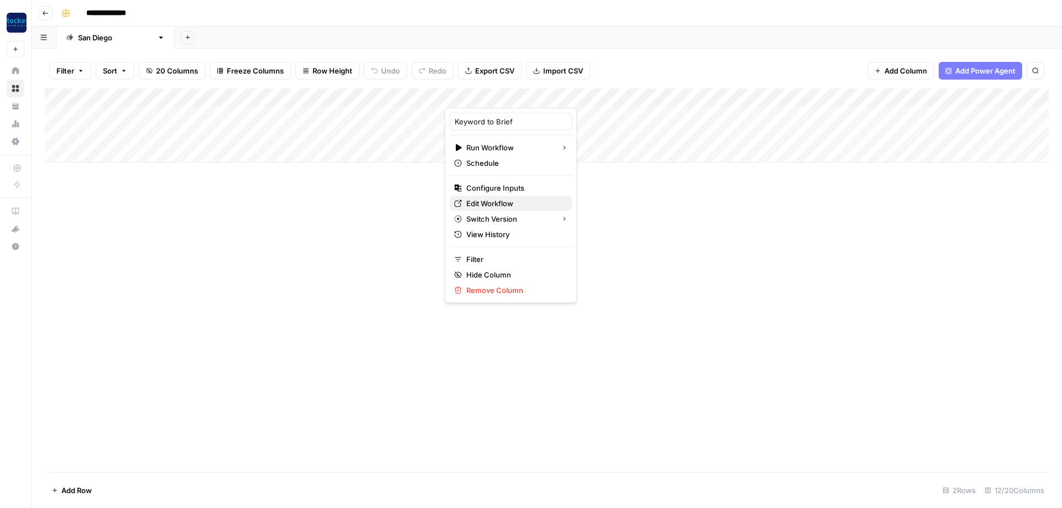
click at [512, 205] on span "Edit Workflow" at bounding box center [514, 203] width 97 height 11
